Goal: Information Seeking & Learning: Learn about a topic

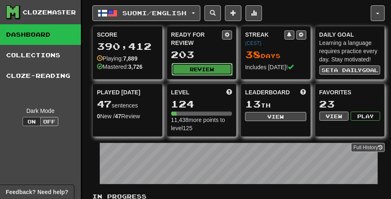
click at [205, 69] on button "Review" at bounding box center [202, 69] width 61 height 12
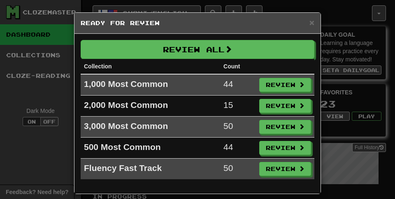
click at [316, 18] on div "× Ready for Review" at bounding box center [197, 23] width 246 height 21
click at [309, 20] on span "×" at bounding box center [311, 22] width 5 height 9
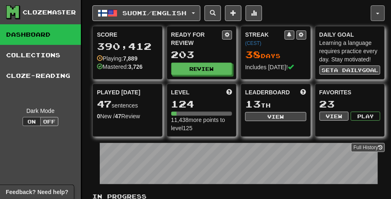
click at [372, 14] on button "button" at bounding box center [378, 13] width 14 height 16
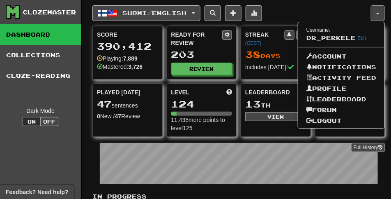
drag, startPoint x: 344, startPoint y: 7, endPoint x: 303, endPoint y: 22, distance: 44.0
click at [344, 7] on div "Suomi / English Suomi / English Streak: 38 Review: 203 Points today: 1086 Langu…" at bounding box center [231, 13] width 279 height 16
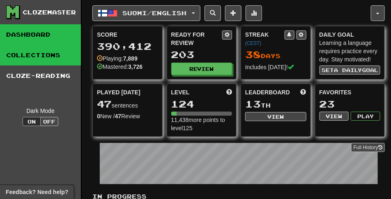
click at [47, 57] on link "Collections" at bounding box center [40, 55] width 81 height 21
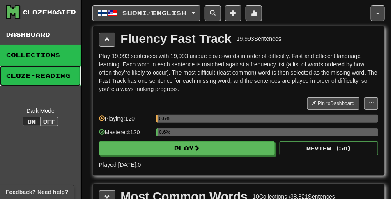
click at [52, 72] on link "Cloze-Reading" at bounding box center [40, 75] width 81 height 21
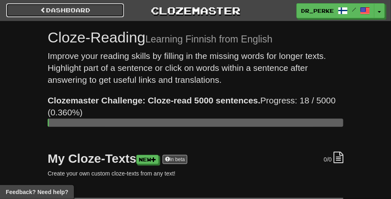
click at [84, 9] on link "Dashboard" at bounding box center [65, 10] width 118 height 14
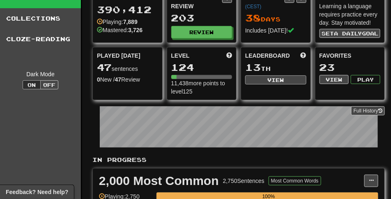
scroll to position [99, 0]
